Goal: Task Accomplishment & Management: Manage account settings

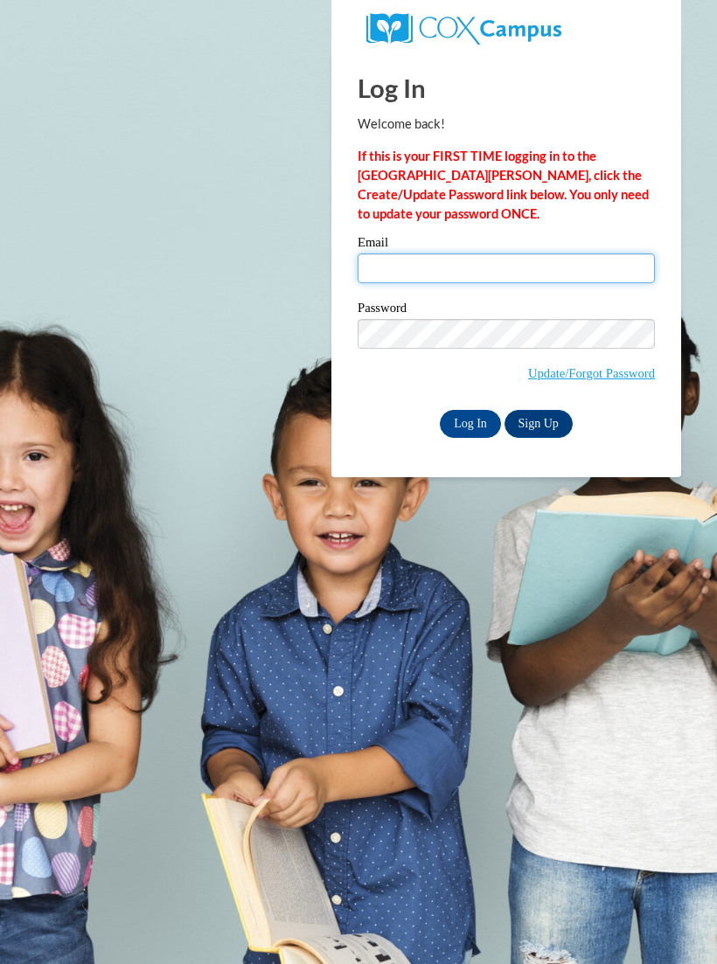
click at [463, 264] on input "Email" at bounding box center [505, 268] width 297 height 30
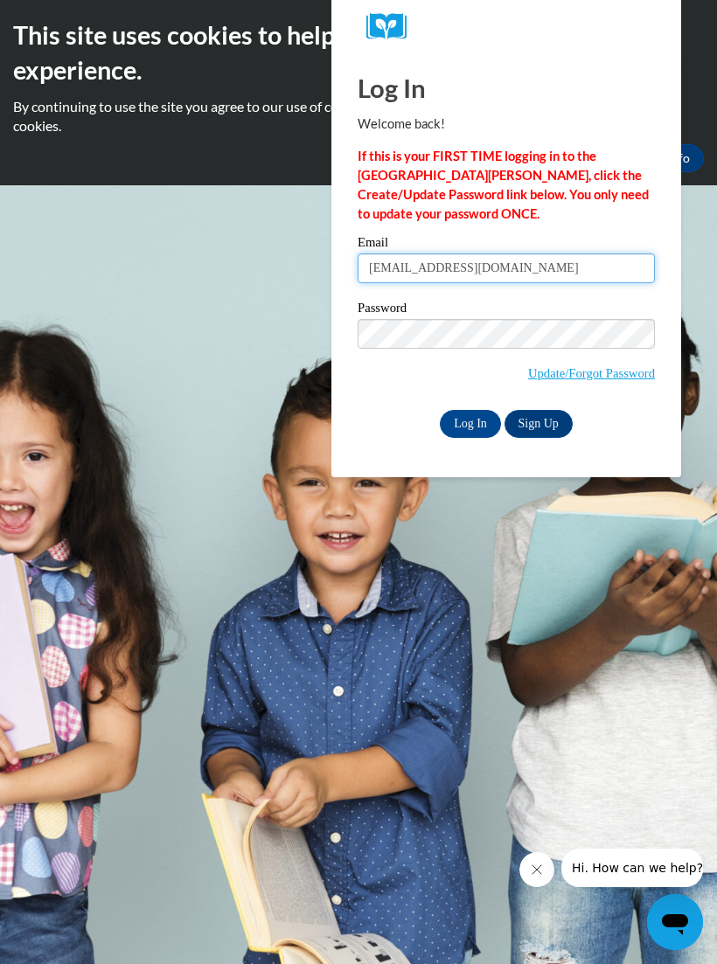
type input "juliewillis84@gmail.com"
click at [473, 413] on input "Log In" at bounding box center [470, 424] width 61 height 28
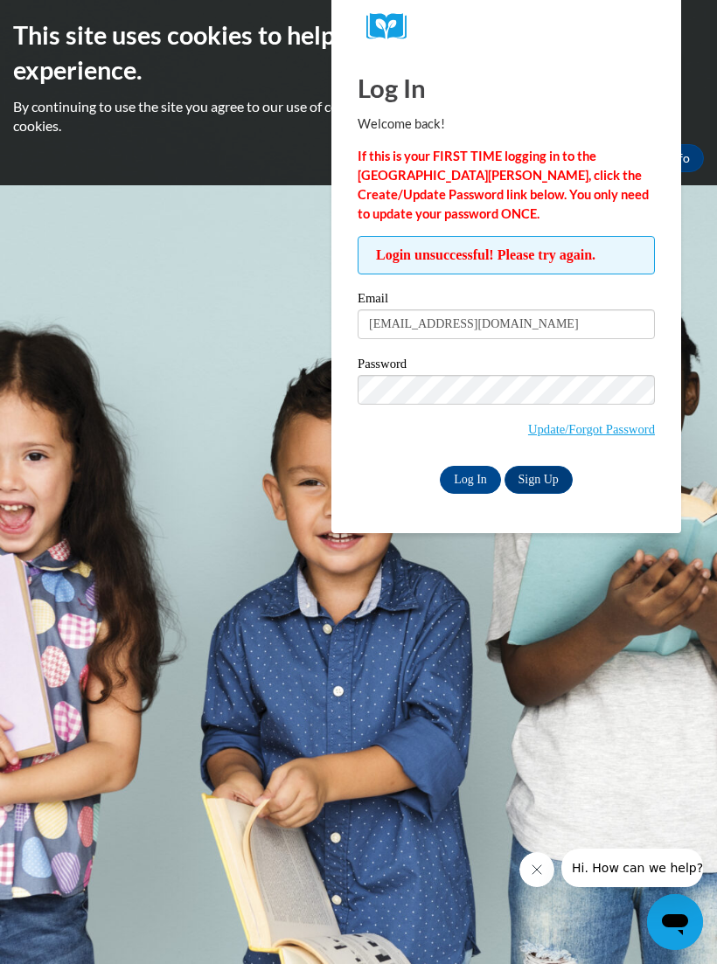
click at [467, 481] on input "Log In" at bounding box center [470, 480] width 61 height 28
click at [471, 485] on input "Log In" at bounding box center [470, 480] width 61 height 28
click at [470, 478] on input "Log In" at bounding box center [470, 480] width 61 height 28
click at [467, 489] on input "Log In" at bounding box center [470, 480] width 61 height 28
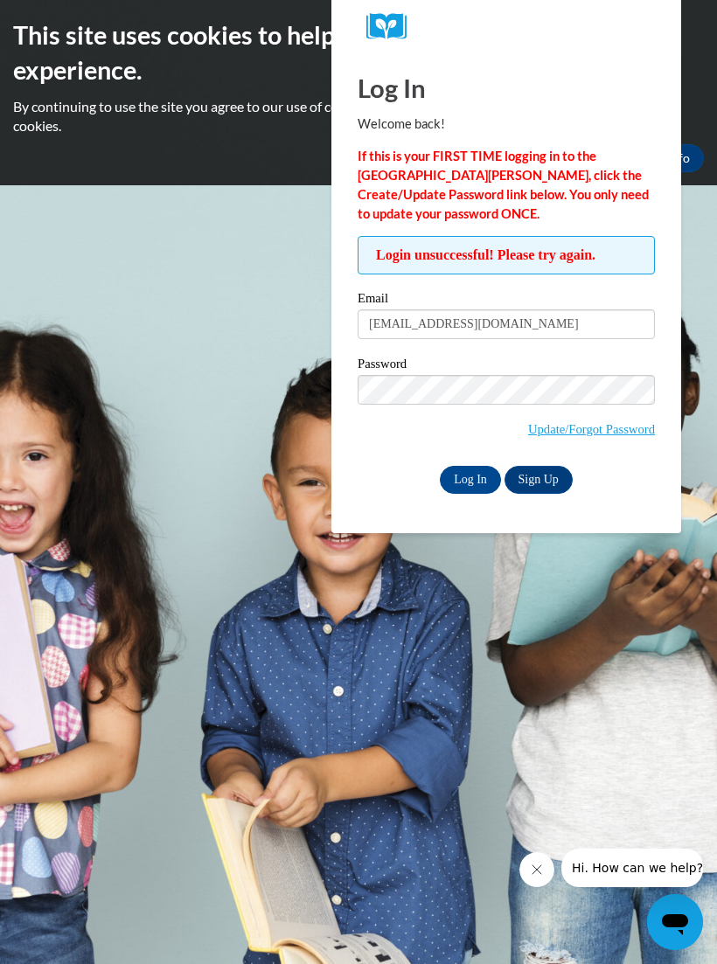
click at [467, 475] on input "Log In" at bounding box center [470, 480] width 61 height 28
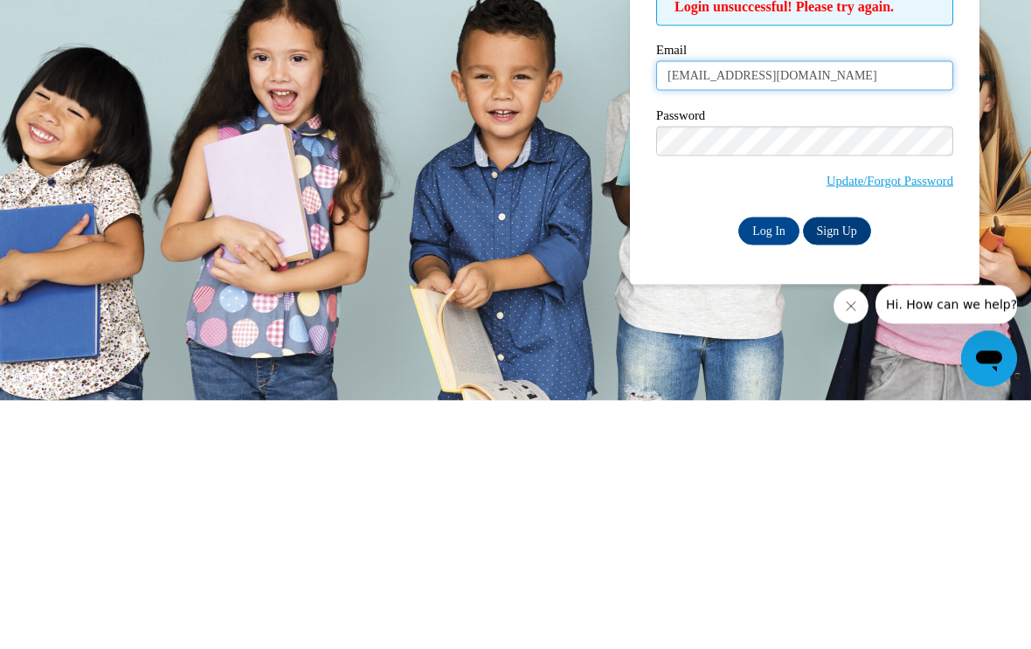
click at [716, 309] on input "[EMAIL_ADDRESS][DOMAIN_NAME]" at bounding box center [804, 324] width 297 height 30
type input "j"
type input "[EMAIL_ADDRESS][DOMAIN_NAME]"
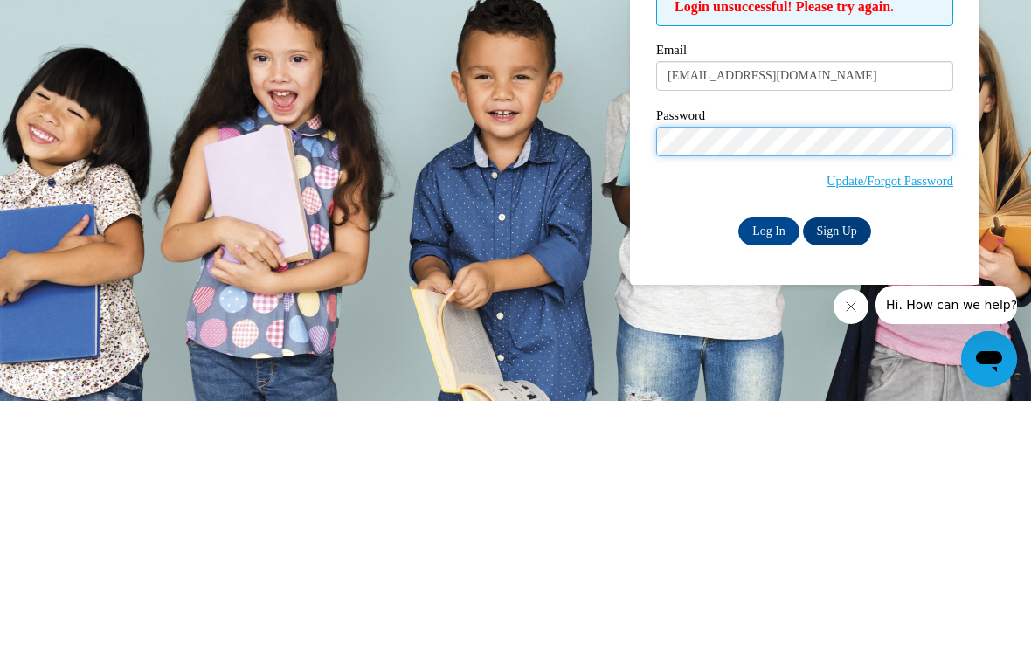
click at [716, 466] on input "Log In" at bounding box center [768, 480] width 61 height 28
click at [769, 466] on input "Log In" at bounding box center [768, 480] width 61 height 28
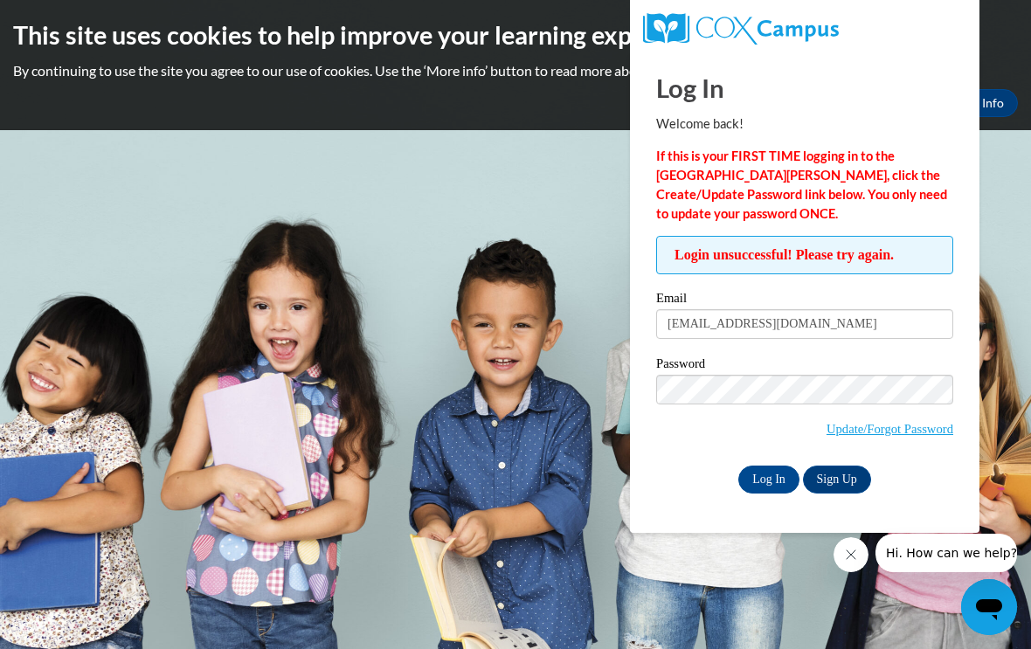
click at [866, 558] on button "Close message from company" at bounding box center [851, 554] width 35 height 35
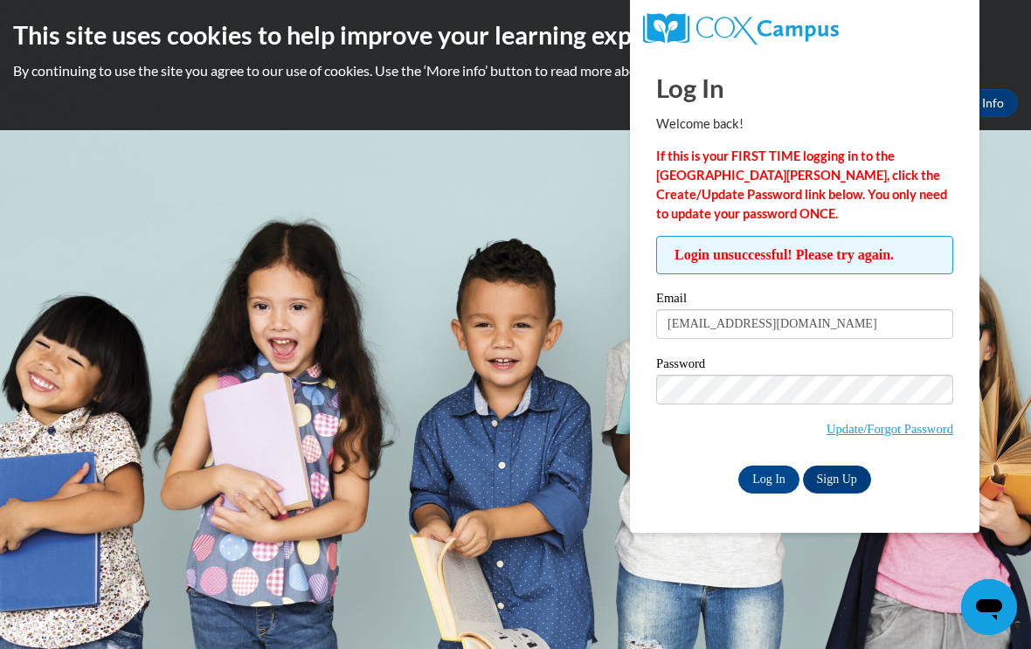
click at [779, 486] on input "Log In" at bounding box center [768, 480] width 61 height 28
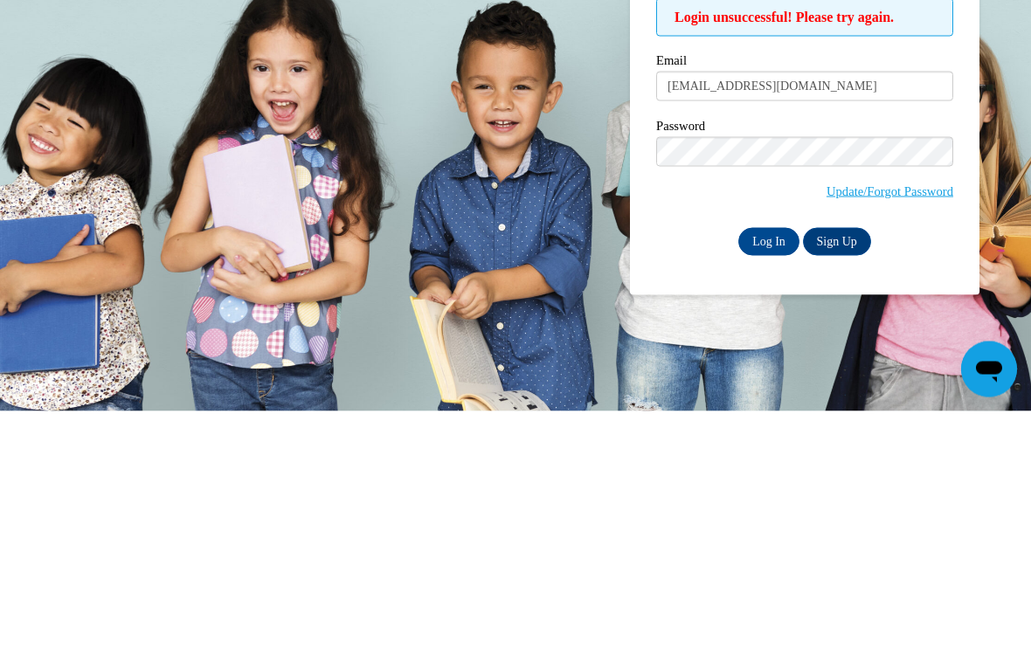
click at [907, 422] on link "Update/Forgot Password" at bounding box center [890, 429] width 127 height 14
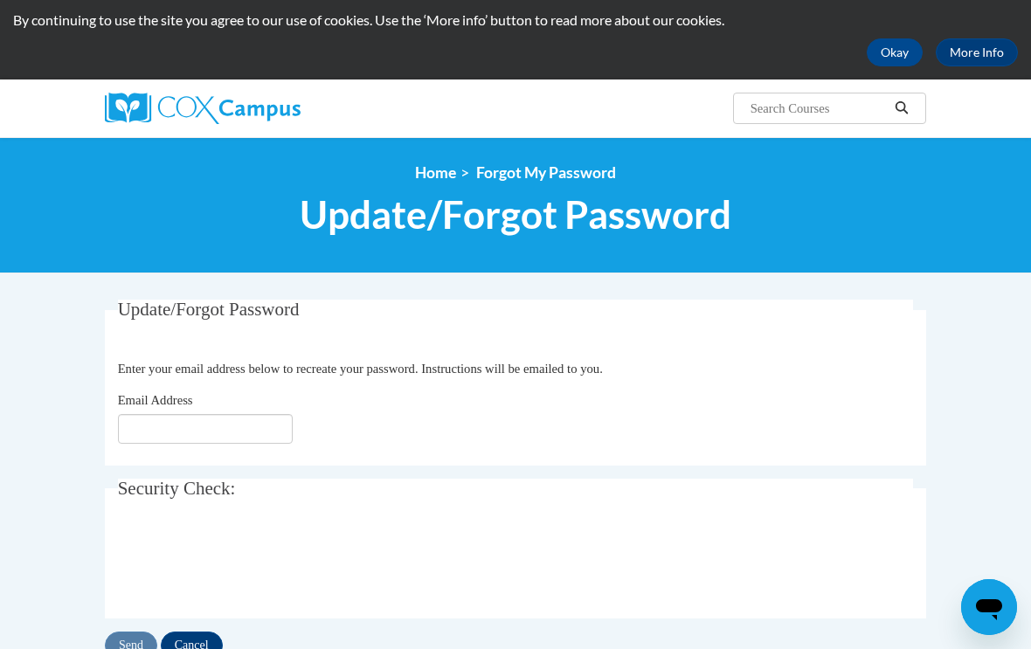
scroll to position [66, 0]
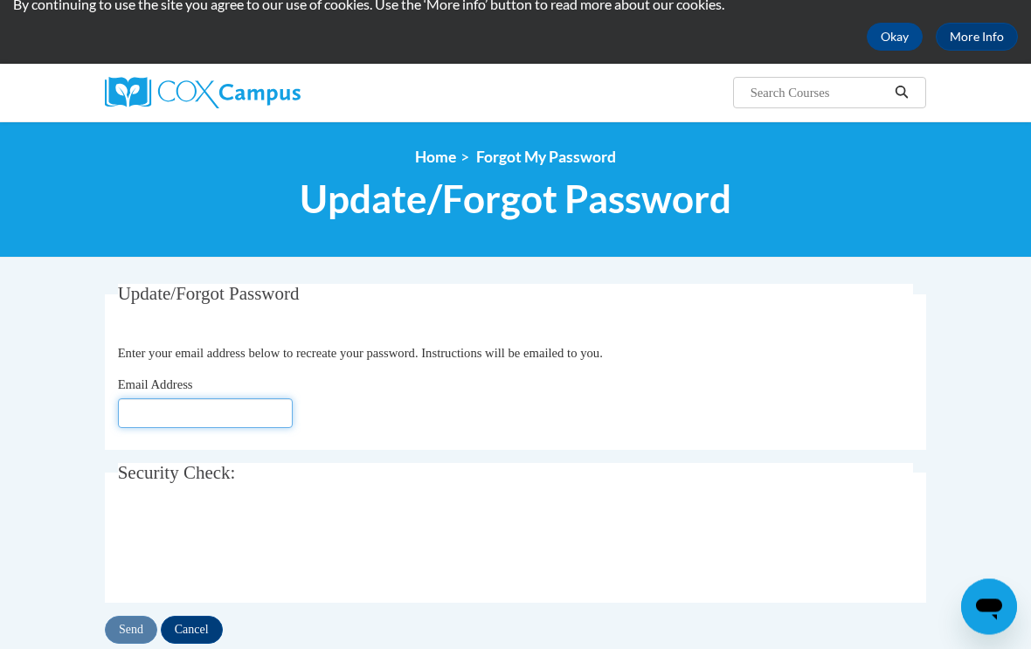
click at [211, 407] on input "Email Address" at bounding box center [205, 414] width 175 height 30
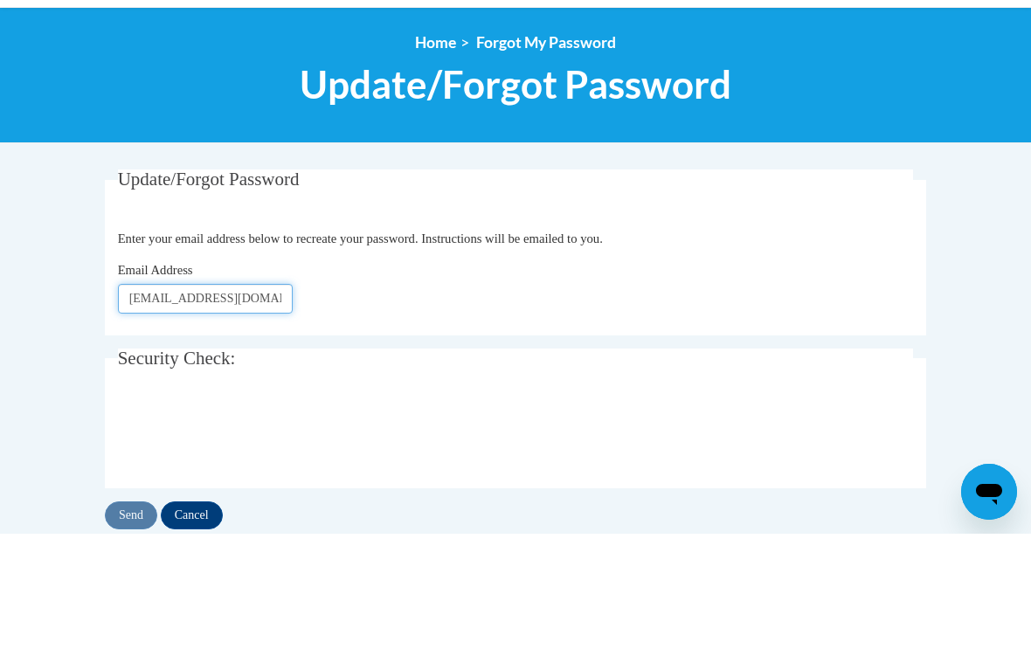
type input "[EMAIL_ADDRESS][DOMAIN_NAME]"
click button "Refresh captcha" at bounding box center [0, 0] width 0 height 0
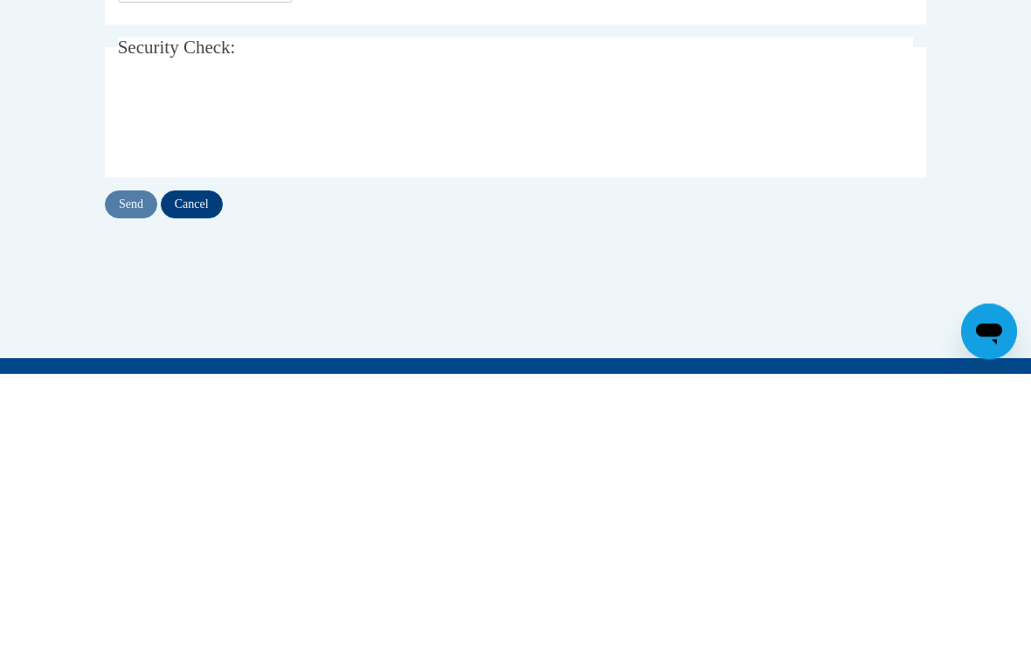
scroll to position [459, 0]
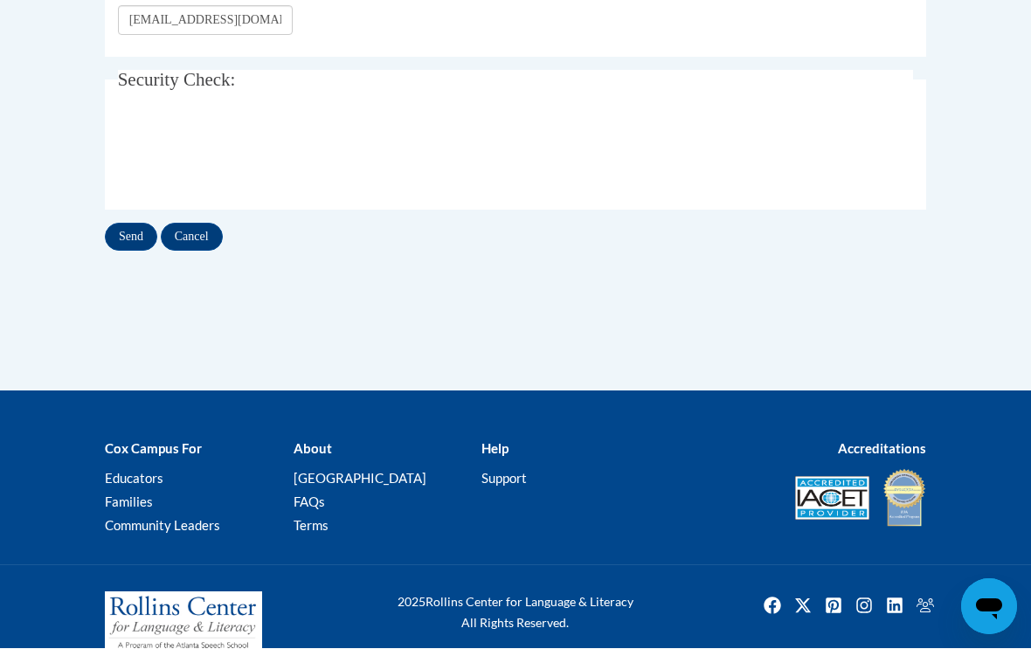
click at [140, 224] on input "Send" at bounding box center [131, 238] width 52 height 28
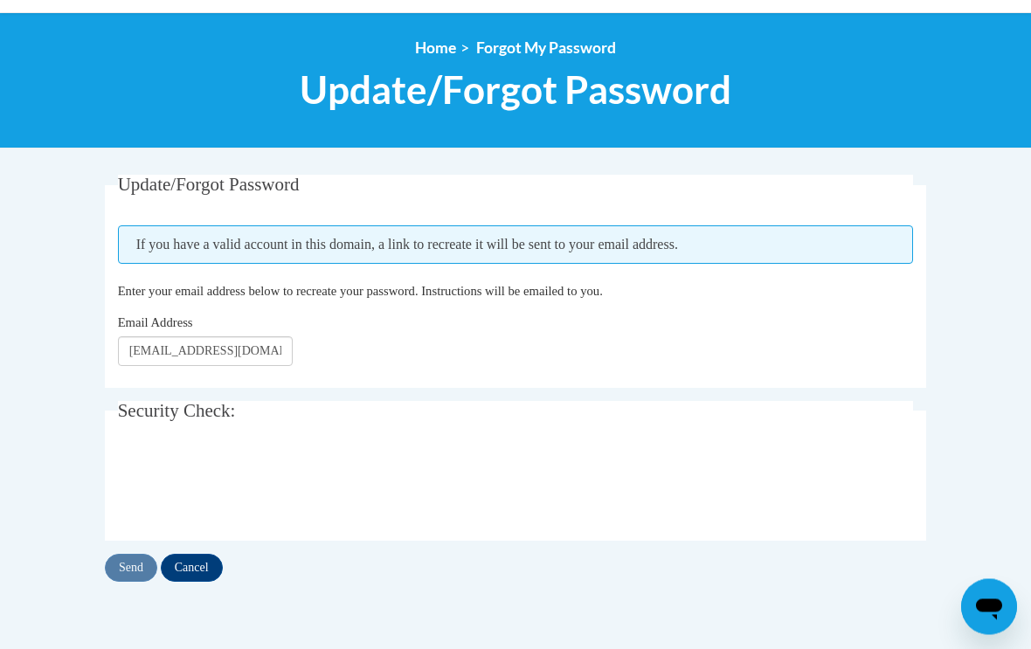
scroll to position [177, 0]
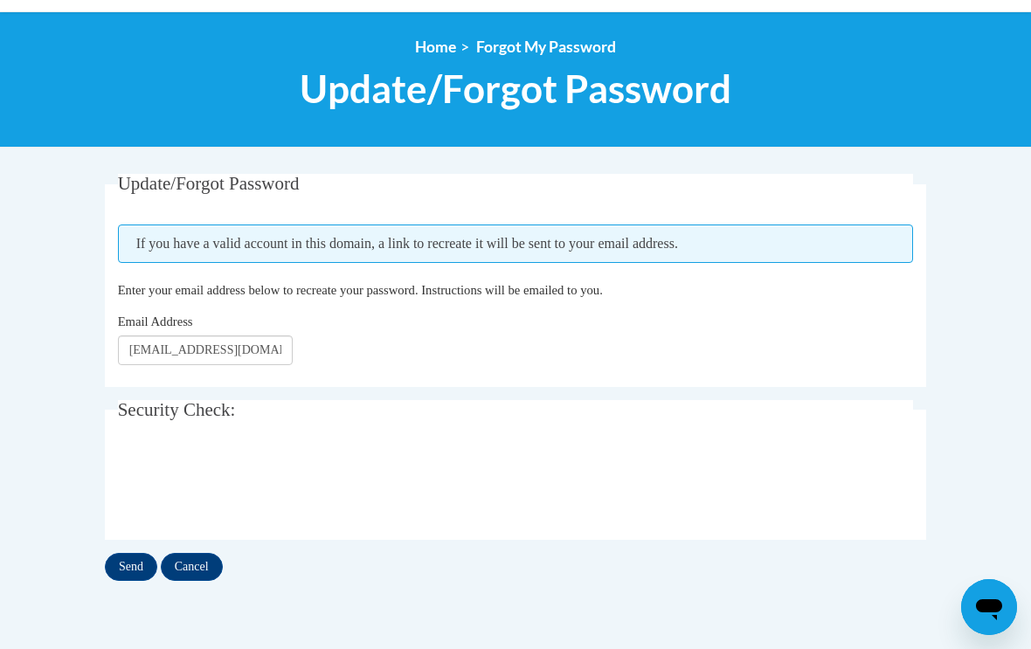
click at [126, 565] on input "Send" at bounding box center [131, 567] width 52 height 28
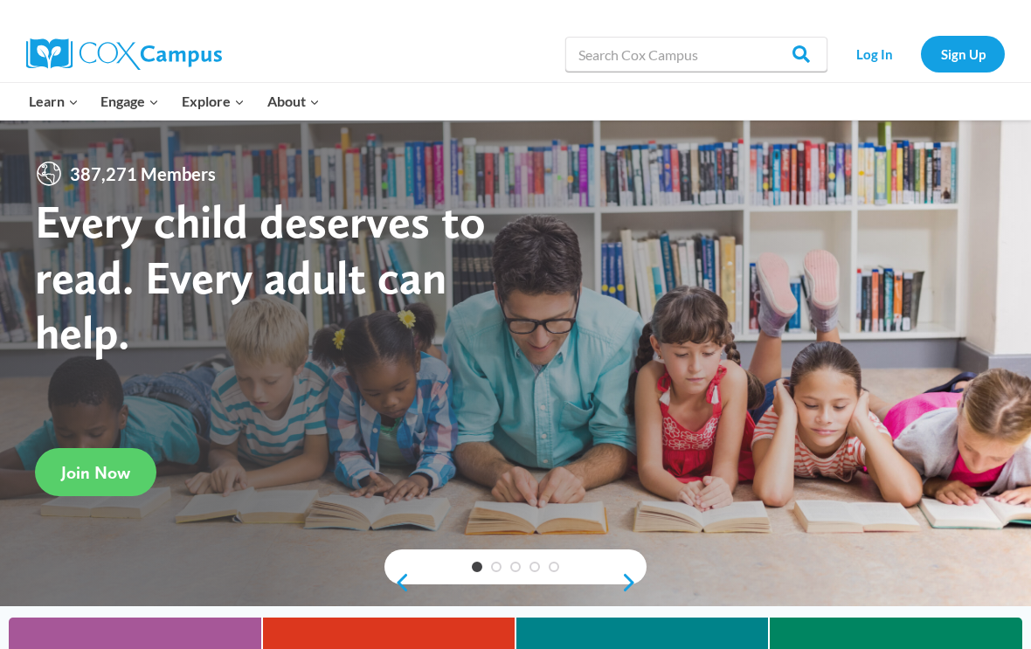
click at [880, 55] on link "Log In" at bounding box center [874, 54] width 76 height 36
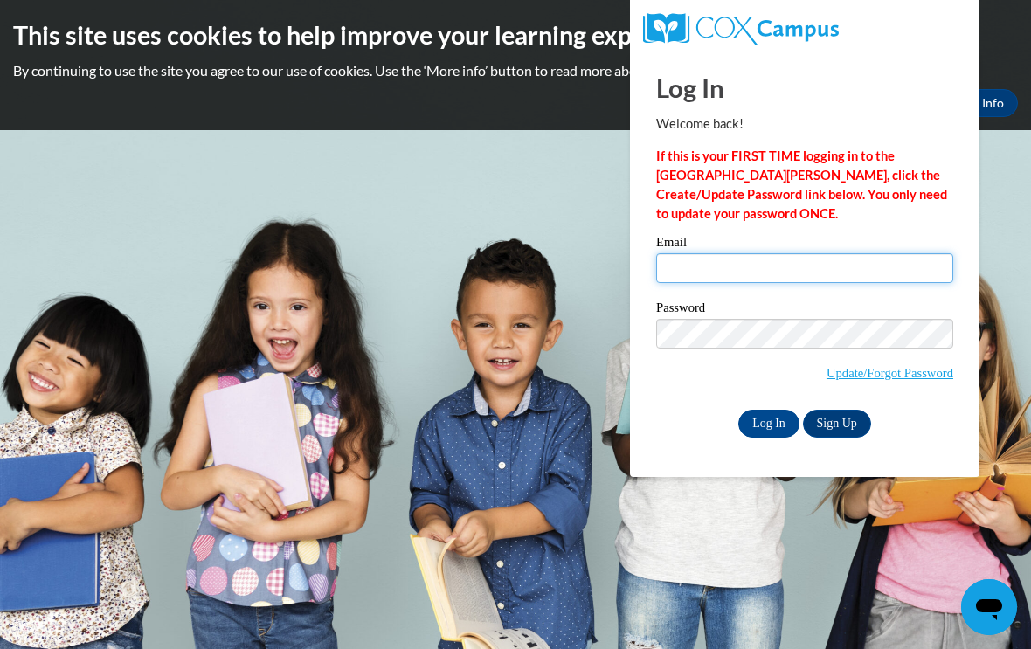
click at [848, 272] on input "Email" at bounding box center [804, 268] width 297 height 30
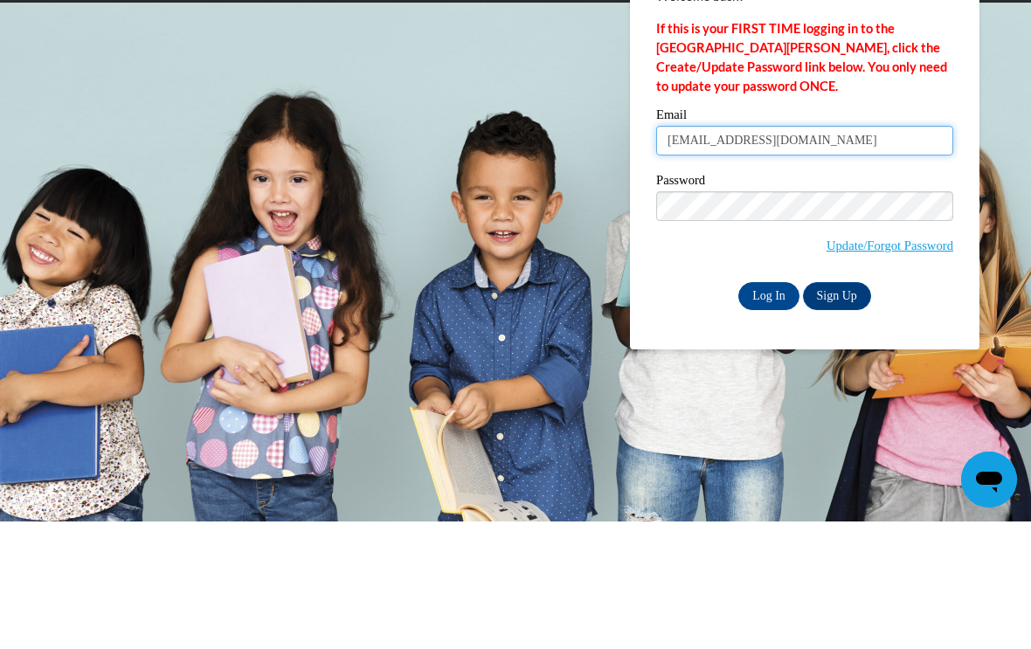
type input "[EMAIL_ADDRESS][DOMAIN_NAME]"
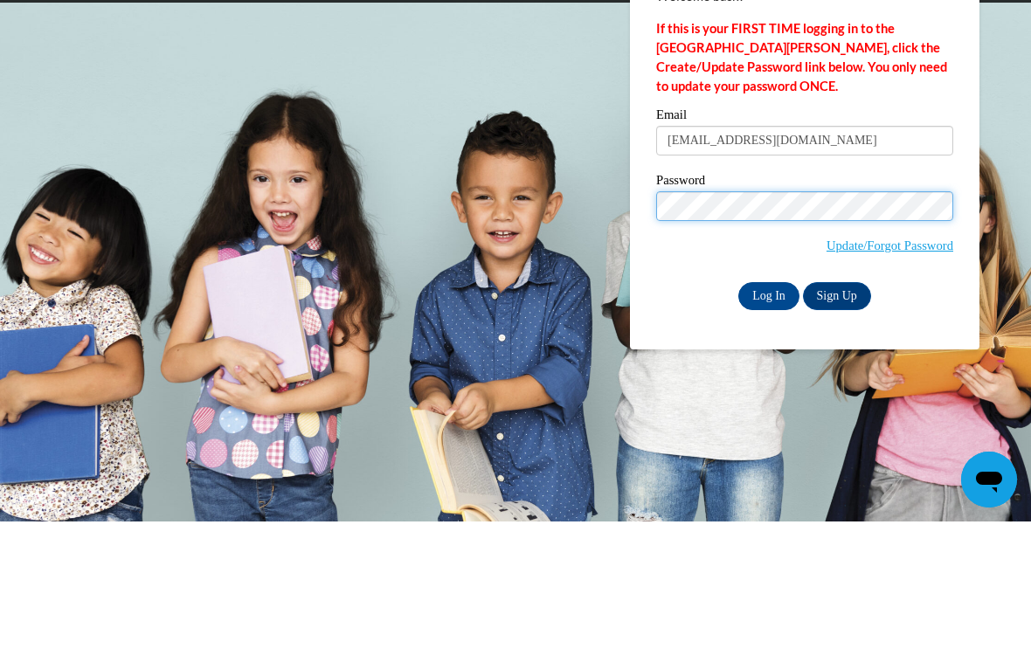
click at [769, 410] on input "Log In" at bounding box center [768, 424] width 61 height 28
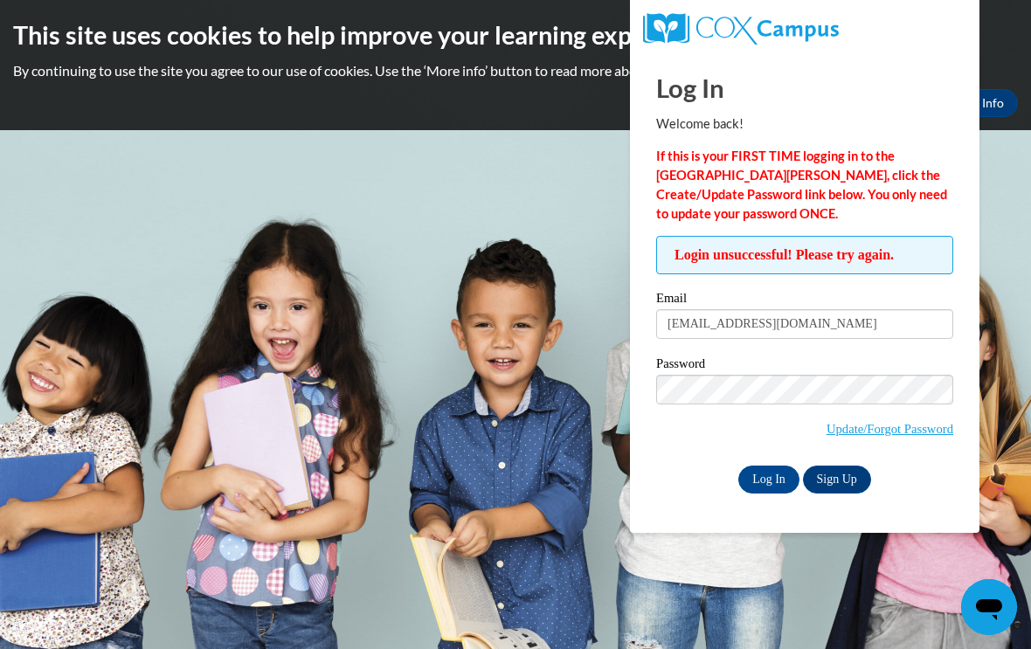
click at [736, 369] on label "Password" at bounding box center [804, 365] width 297 height 17
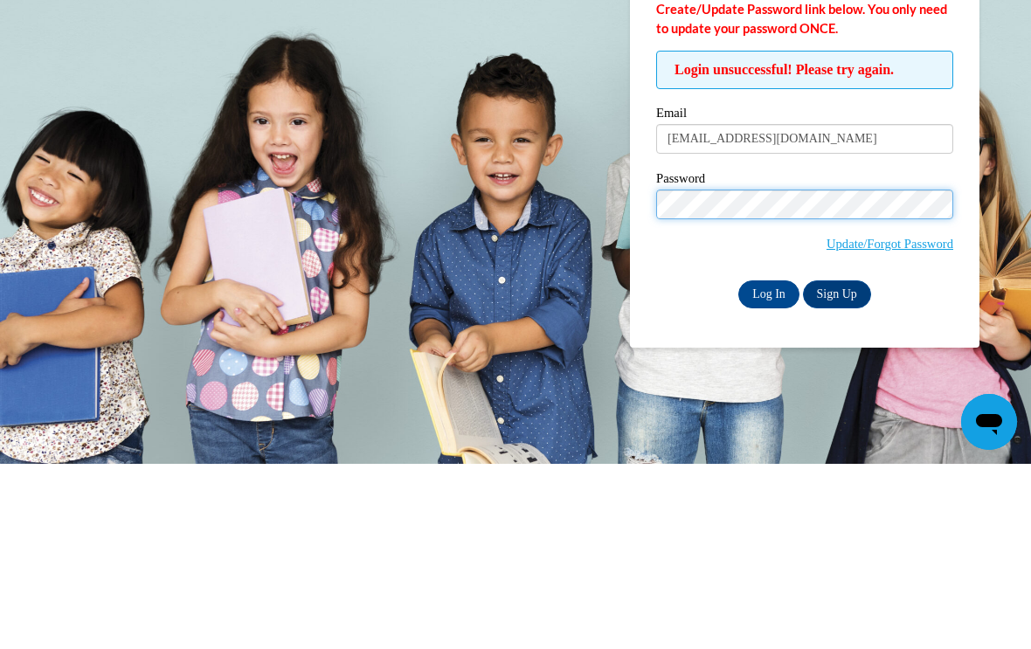
click at [769, 466] on input "Log In" at bounding box center [768, 480] width 61 height 28
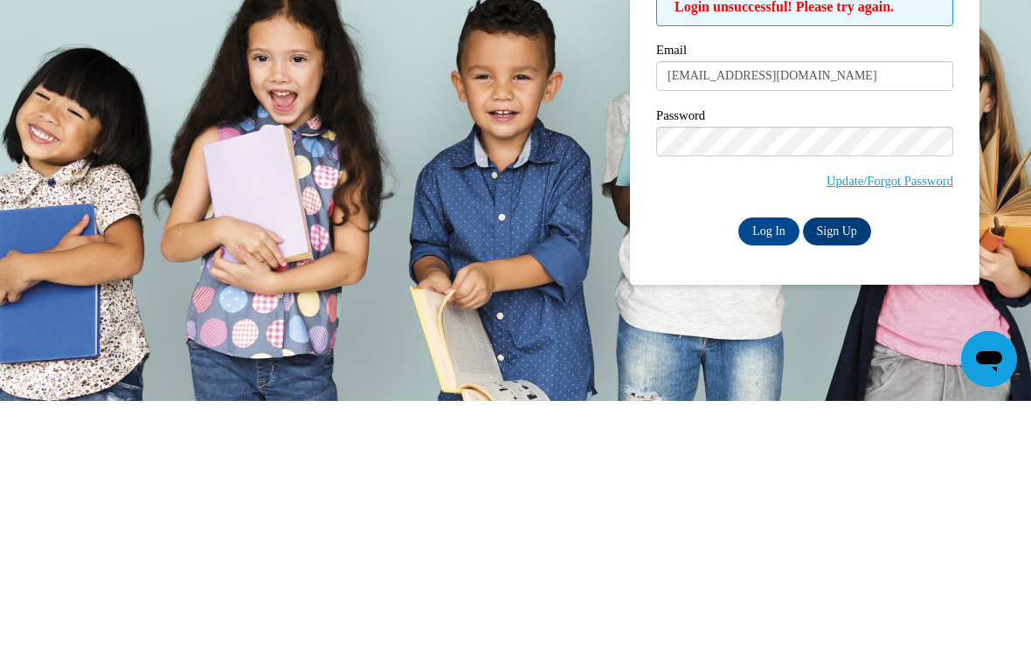
click at [763, 466] on input "Log In" at bounding box center [768, 480] width 61 height 28
click at [769, 466] on input "Log In" at bounding box center [768, 480] width 61 height 28
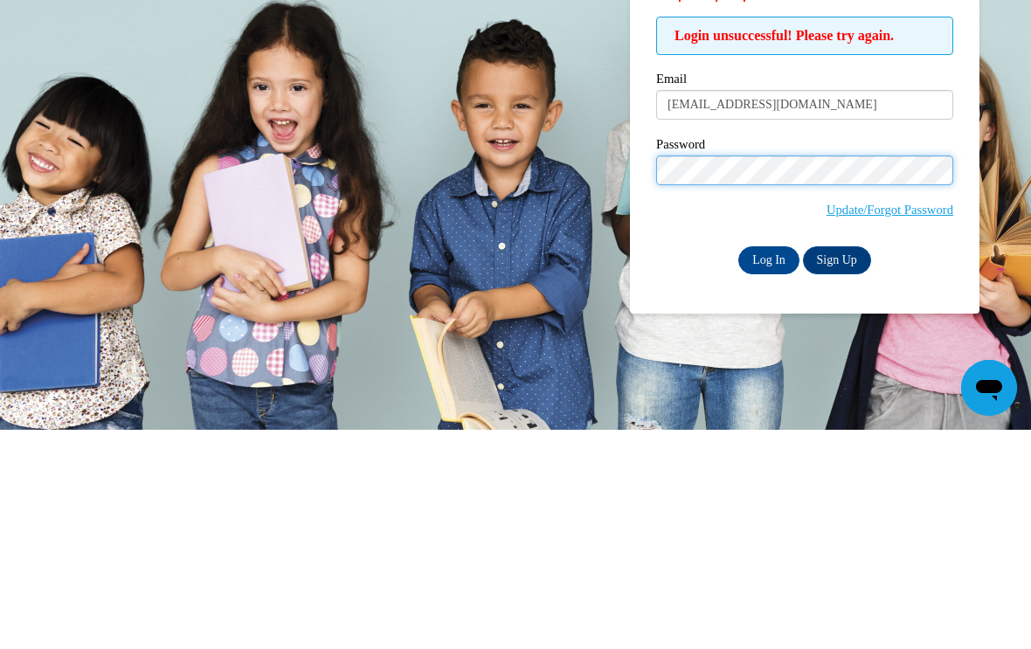
click at [769, 466] on input "Log In" at bounding box center [768, 480] width 61 height 28
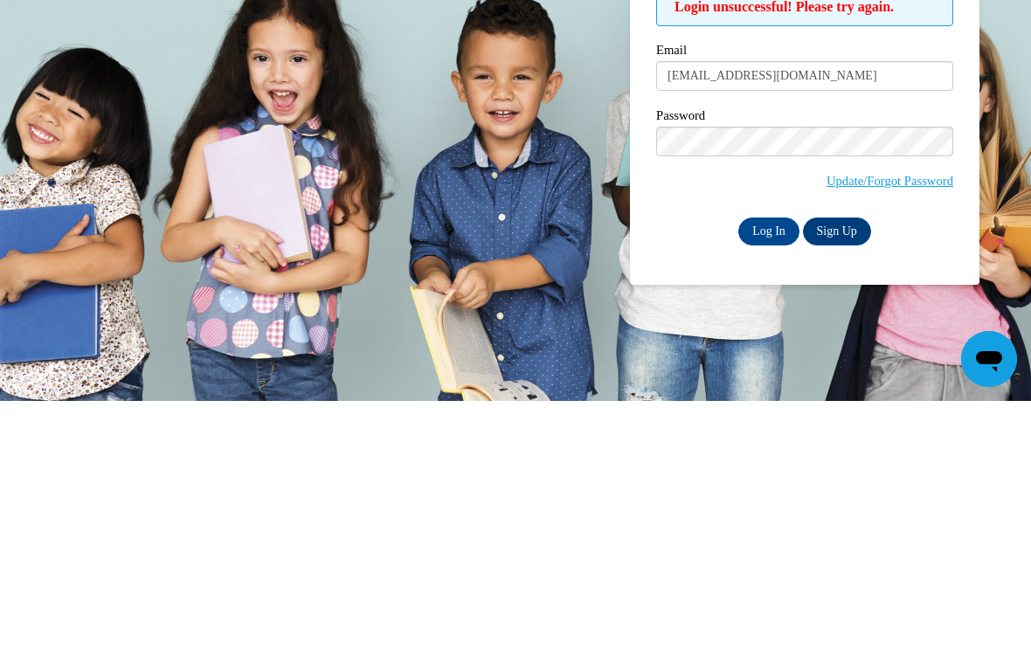
click at [762, 466] on input "Log In" at bounding box center [768, 480] width 61 height 28
click at [764, 466] on input "Log In" at bounding box center [768, 480] width 61 height 28
click at [769, 466] on input "Log In" at bounding box center [768, 480] width 61 height 28
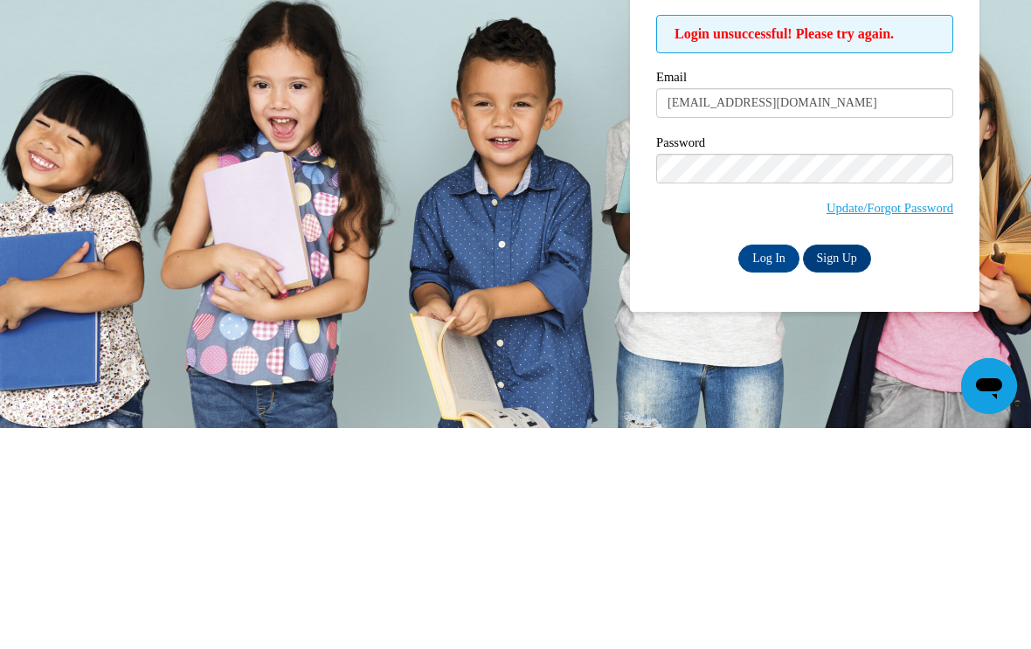
click at [855, 422] on link "Update/Forgot Password" at bounding box center [890, 429] width 127 height 14
